Goal: Find contact information: Find contact information

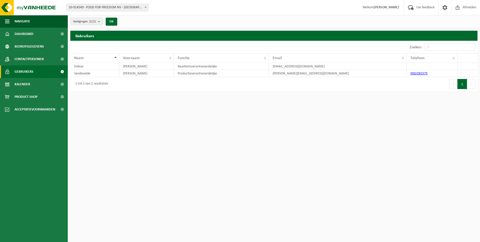
click at [389, 130] on html "Vestiging: 10-914549 - FOOD FOR FREEDOM NV - MALDEGEM 01-054345 - ABINDA BV - R…" at bounding box center [240, 121] width 480 height 242
drag, startPoint x: 338, startPoint y: 67, endPoint x: 273, endPoint y: 65, distance: 65.5
click at [273, 65] on td "quality.ruddervoorde@foodforfreedom.eu" at bounding box center [338, 66] width 138 height 7
copy td "quality.ruddervoorde@foodforfreedom.eu"
click at [29, 36] on span "Dashboard" at bounding box center [24, 34] width 19 height 13
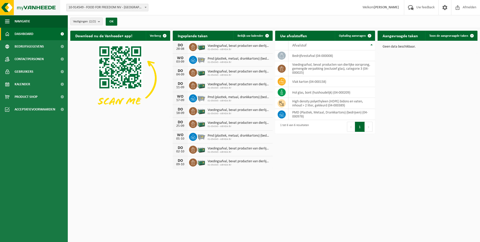
click at [14, 8] on img at bounding box center [30, 7] width 60 height 15
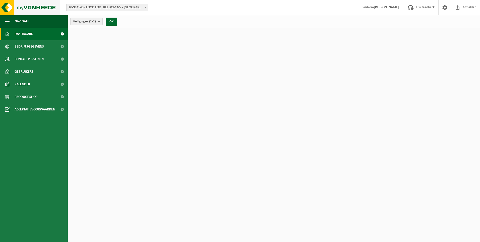
click at [5, 10] on img at bounding box center [30, 7] width 60 height 15
